Goal: Find specific page/section: Find specific page/section

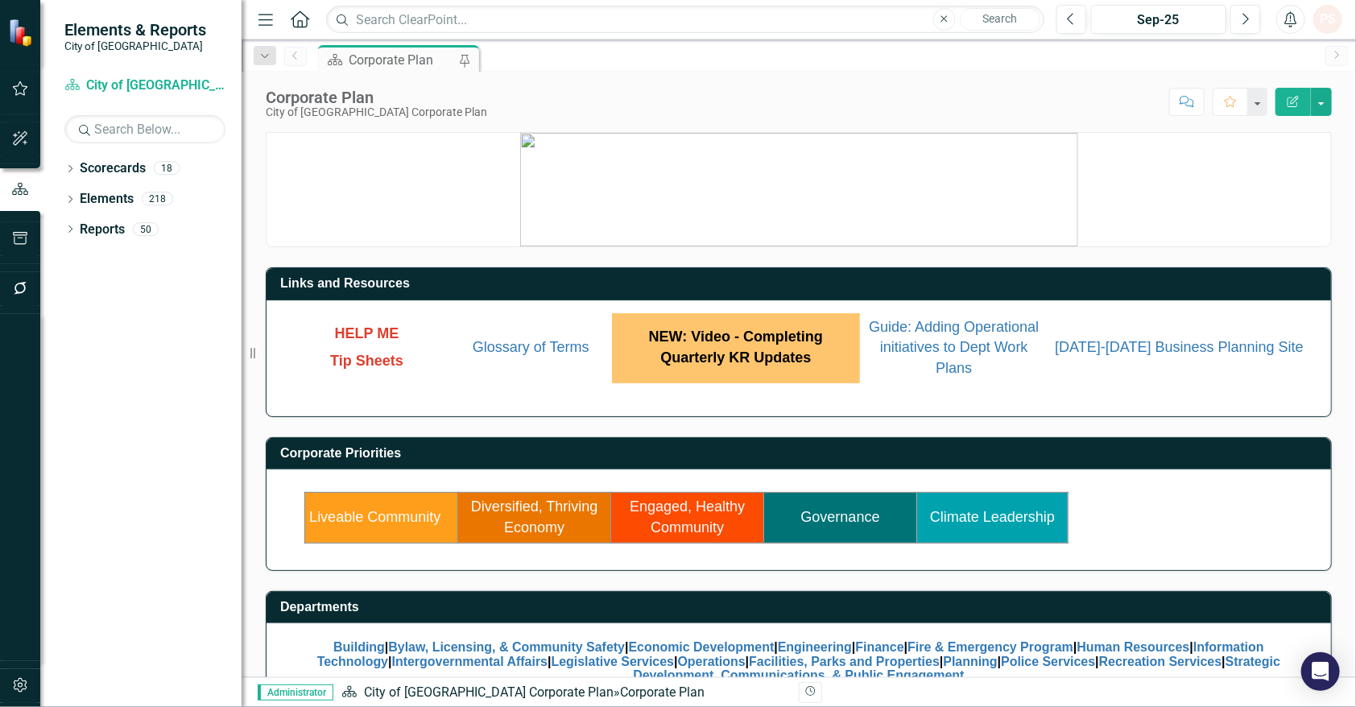
click at [668, 523] on link "Engaged, Healthy Community" at bounding box center [687, 516] width 115 height 37
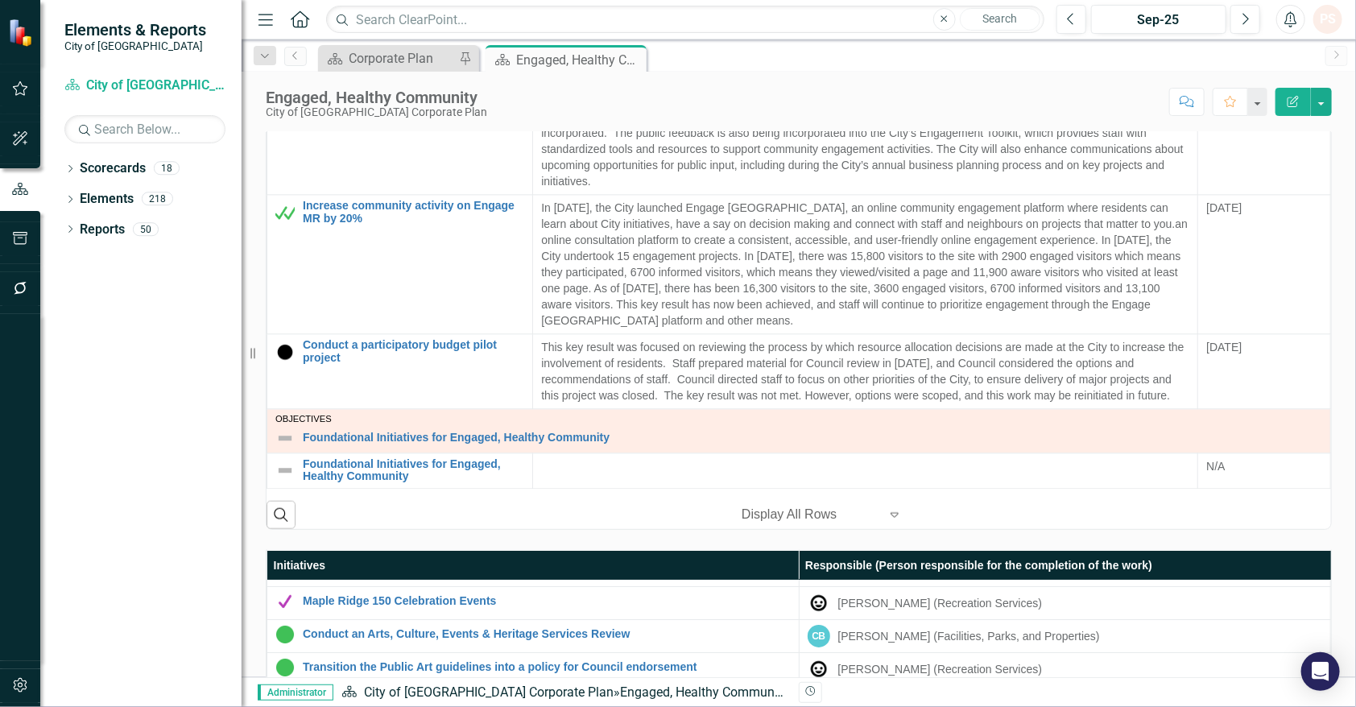
scroll to position [196, 0]
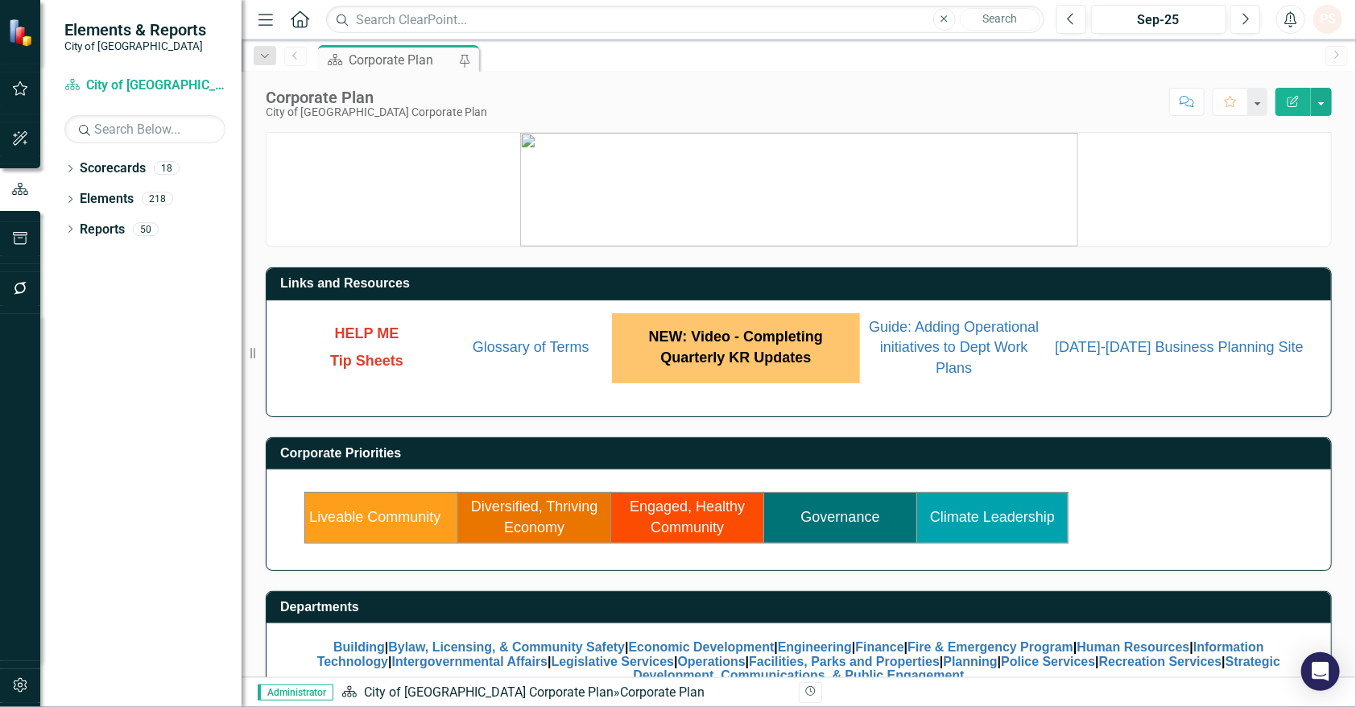
click at [538, 528] on link "Diversified, Thriving Economy" at bounding box center [534, 516] width 127 height 37
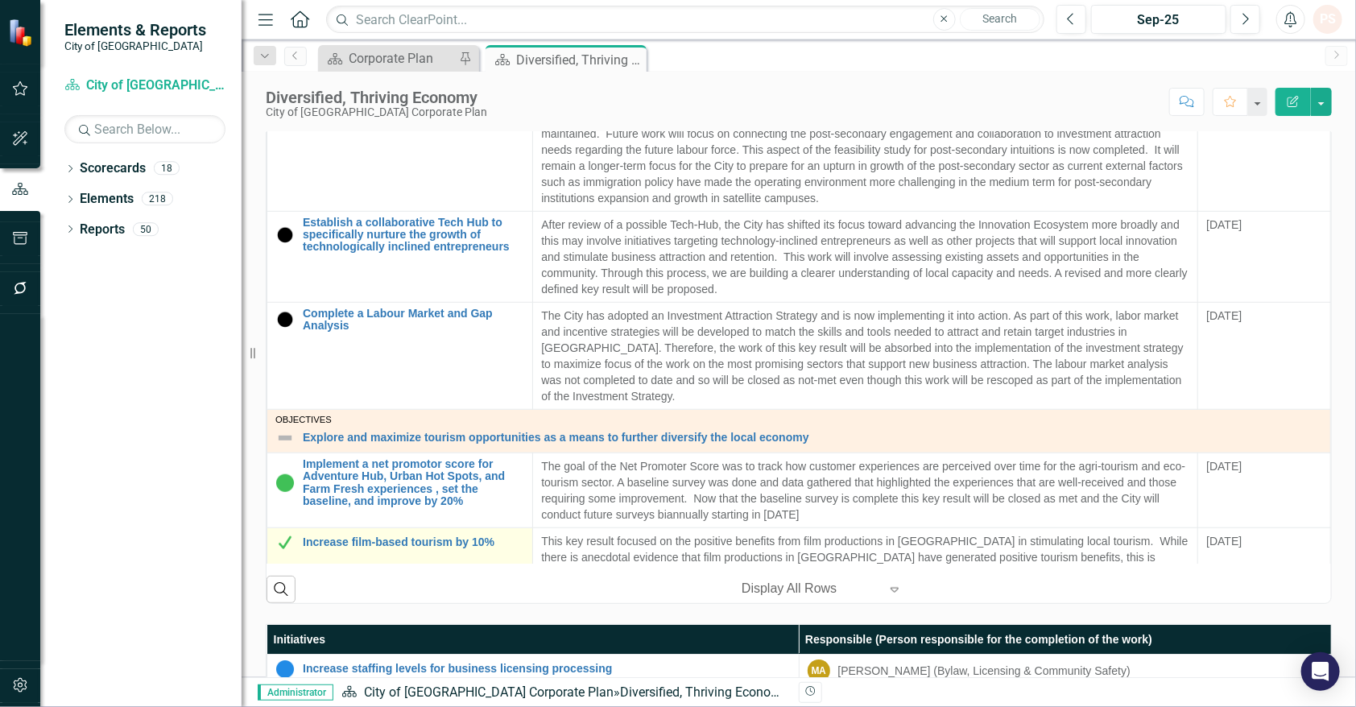
scroll to position [419, 0]
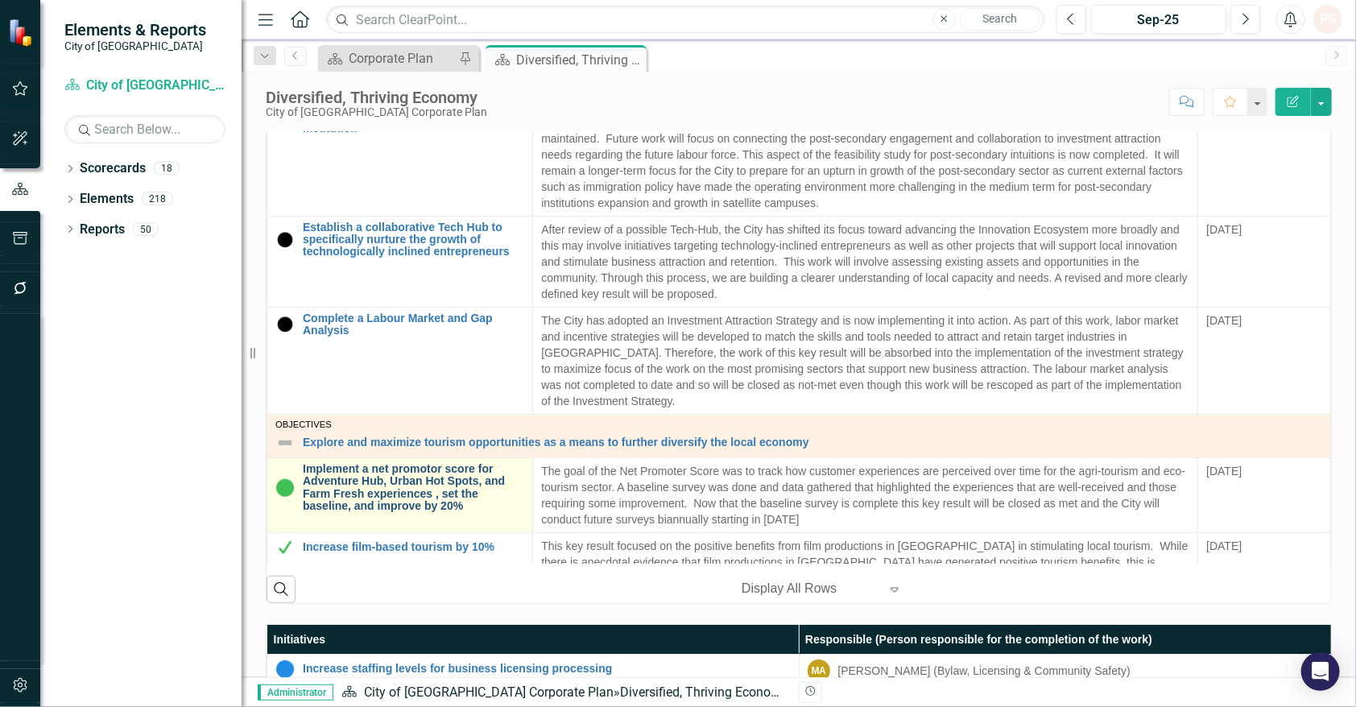
click at [477, 502] on link "Implement a net promotor score for Adventure Hub, Urban Hot Spots, and Farm Fre…" at bounding box center [413, 488] width 221 height 50
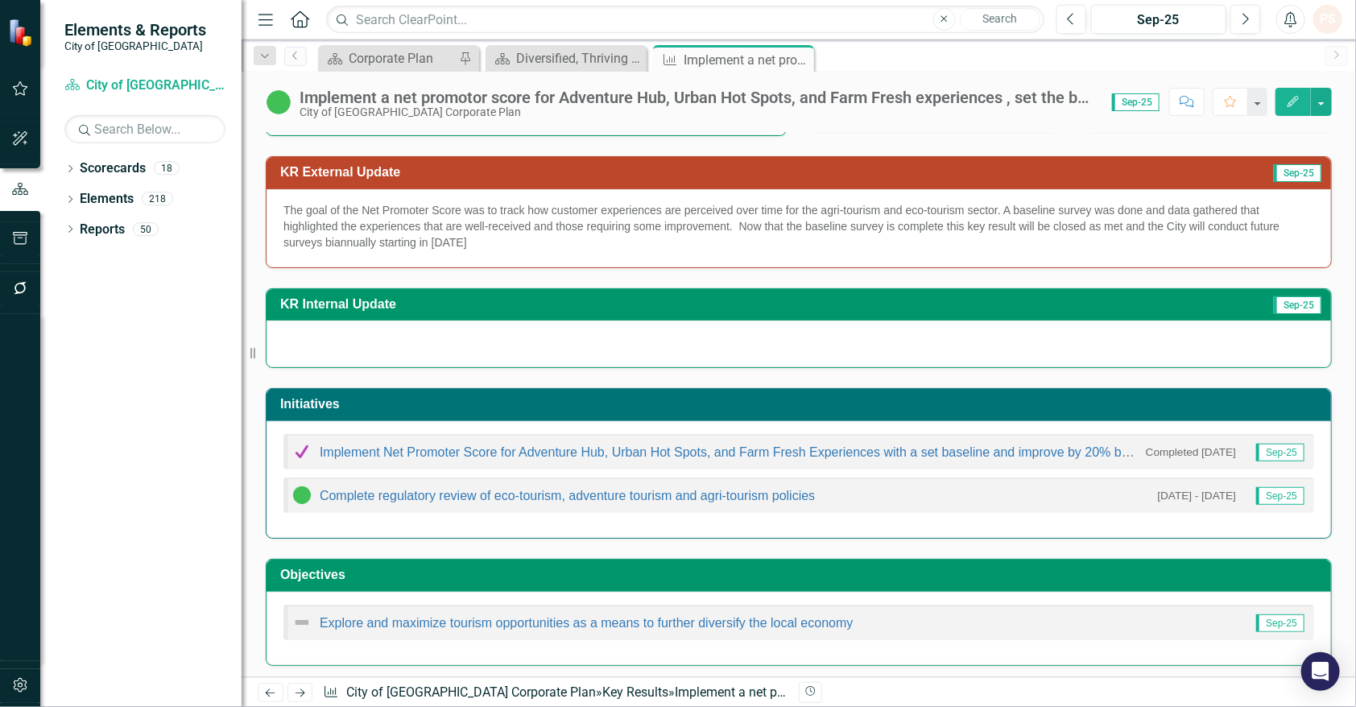
scroll to position [183, 0]
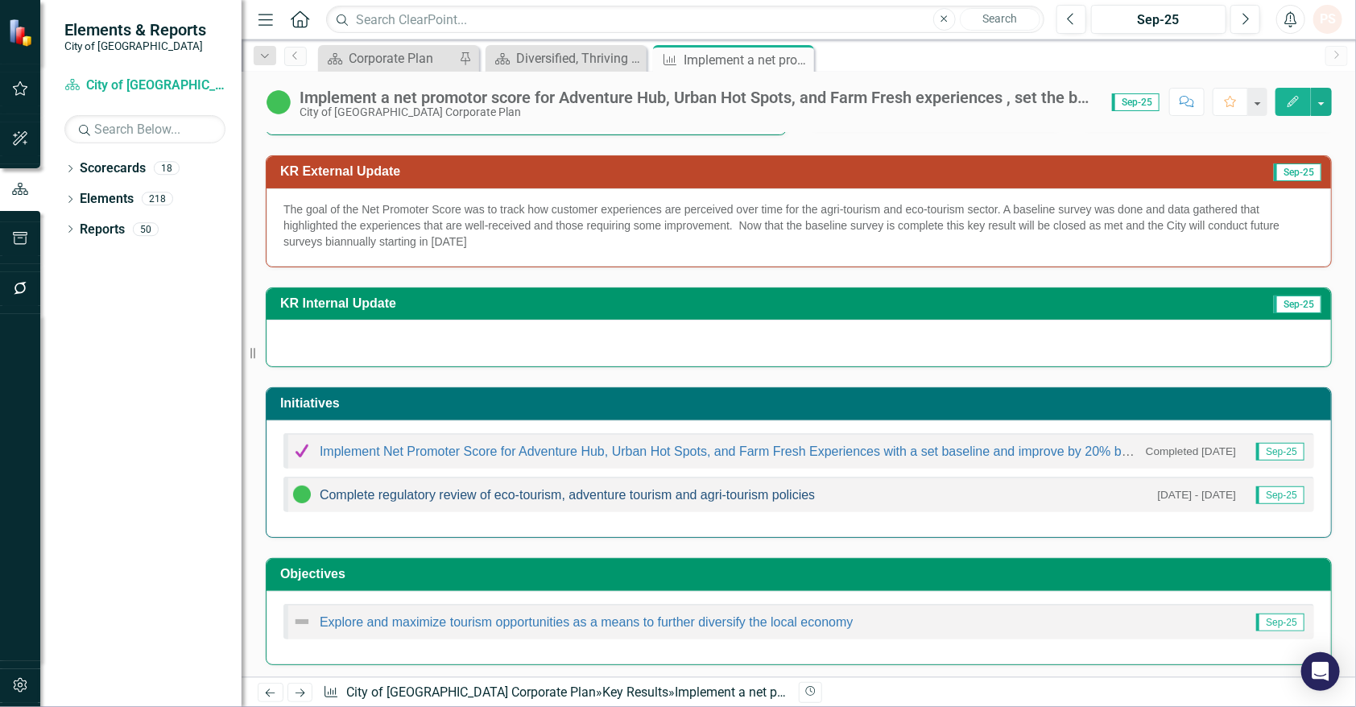
click at [542, 493] on link "Complete regulatory review of eco-tourism, adventure tourism and agri-tourism p…" at bounding box center [567, 495] width 495 height 14
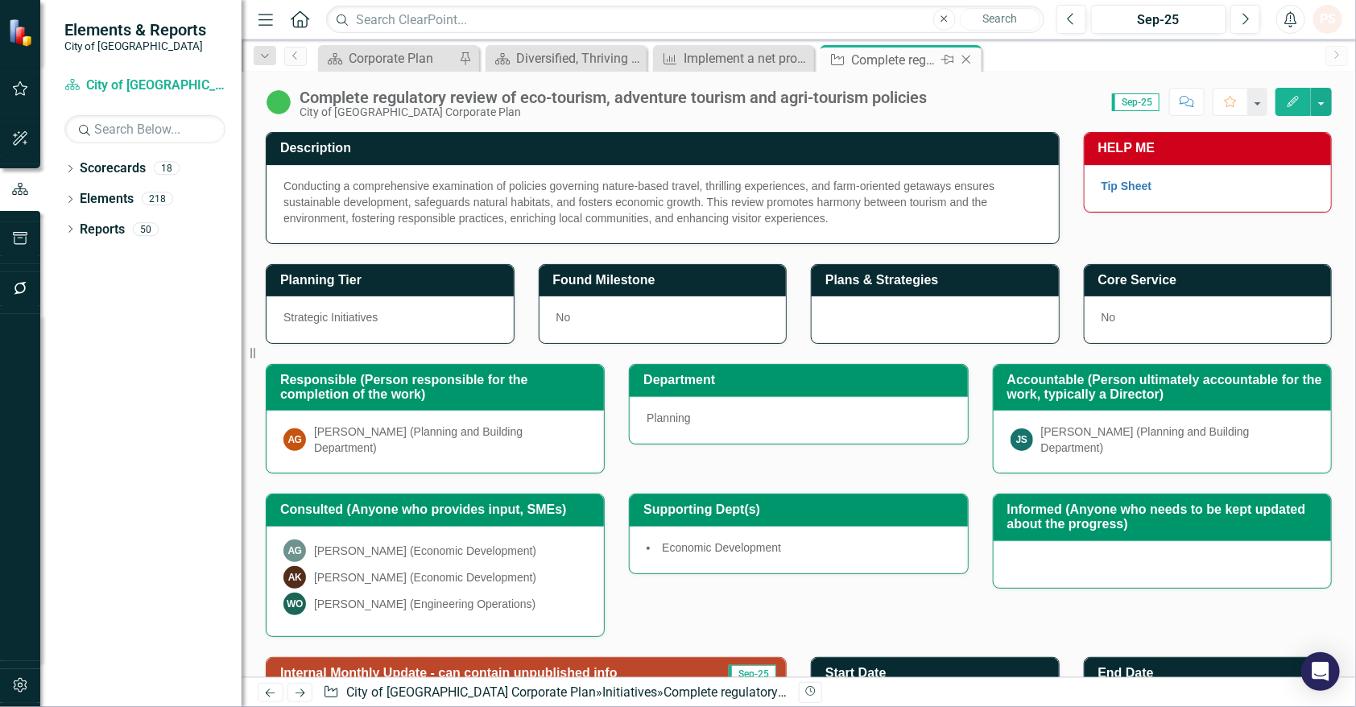
click at [965, 60] on icon at bounding box center [966, 60] width 9 height 9
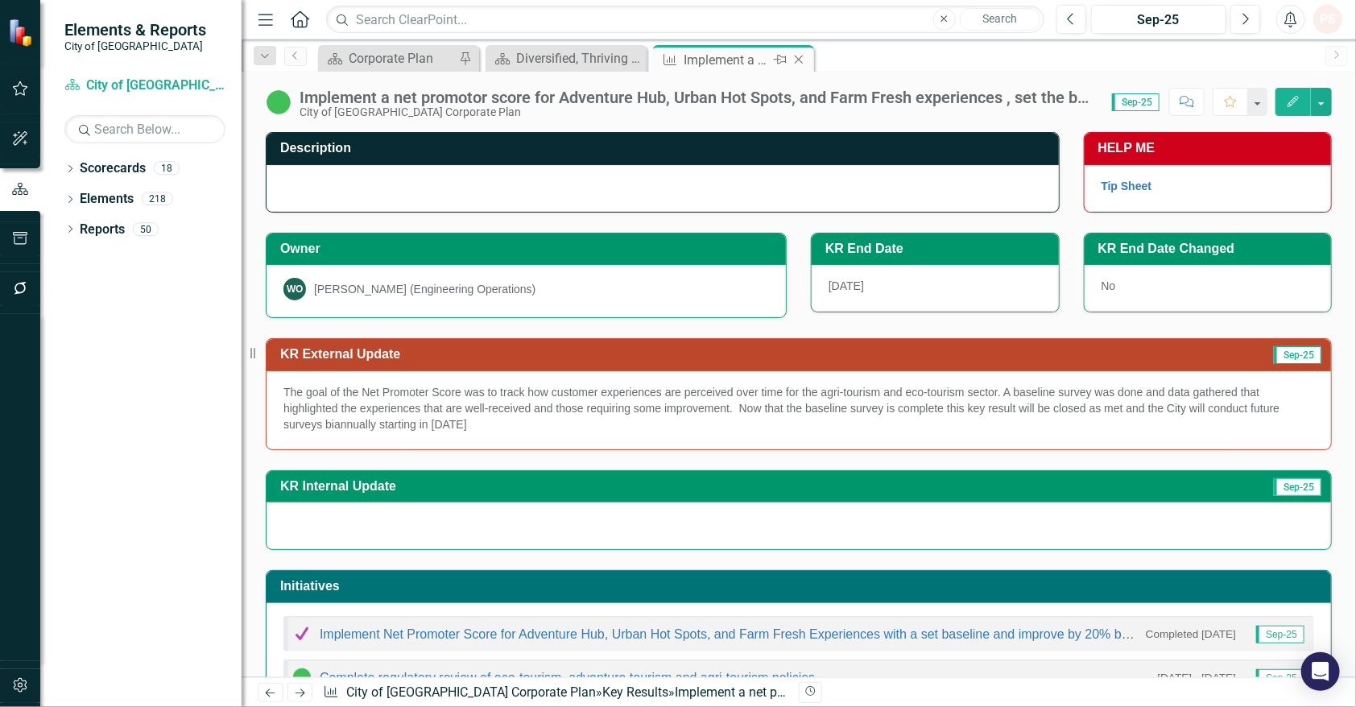
click at [802, 60] on icon "Close" at bounding box center [799, 59] width 16 height 13
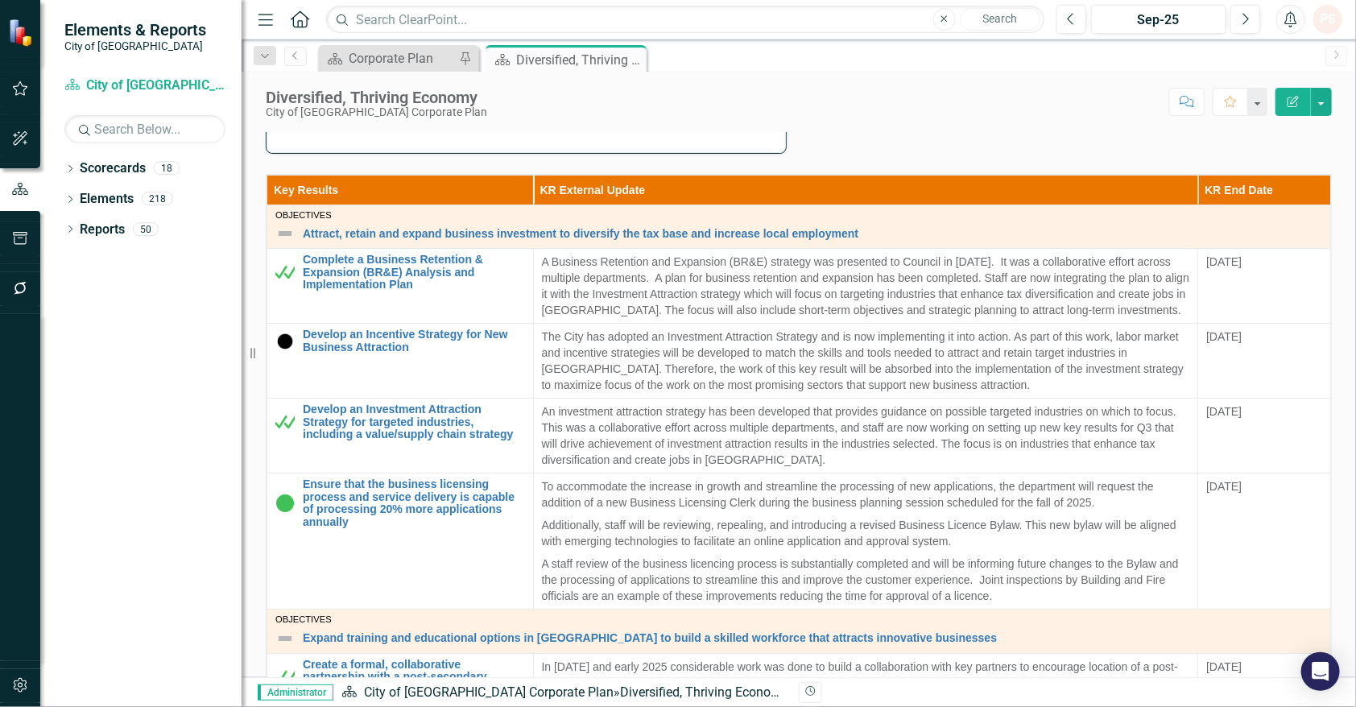
scroll to position [419, 0]
